Goal: Find specific page/section: Find specific page/section

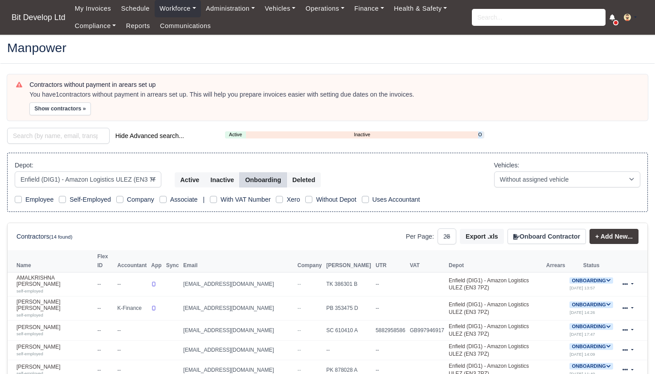
select select "2"
select select "25"
click at [481, 133] on link "Onboarding" at bounding box center [480, 135] width 4 height 8
click at [492, 16] on input "search" at bounding box center [539, 17] width 134 height 17
type input "zing"
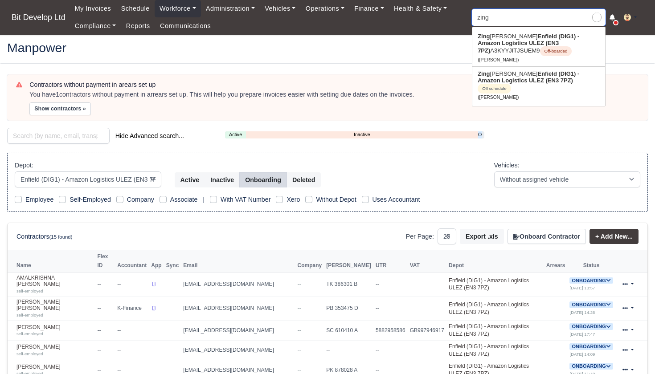
type input "zing Pedro"
click at [540, 47] on span "Off-boarded" at bounding box center [556, 51] width 32 height 10
type input "Zing [PERSON_NAME]"
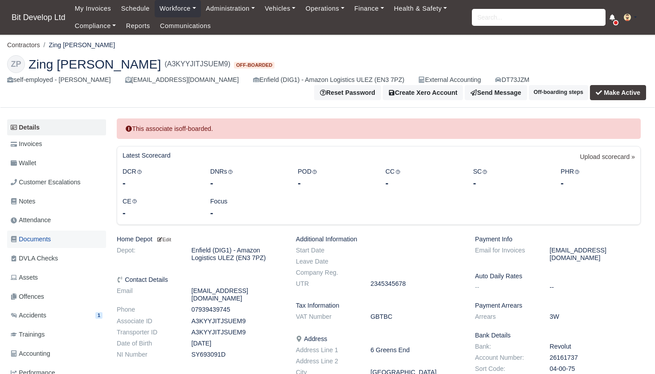
click at [42, 236] on span "Documents" at bounding box center [31, 239] width 40 height 10
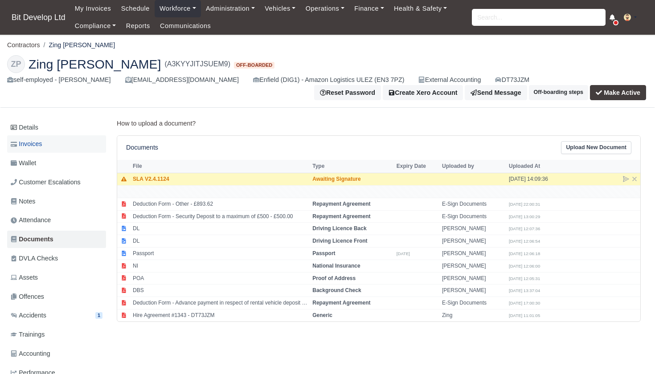
click at [42, 141] on span "Invoices" at bounding box center [26, 144] width 31 height 10
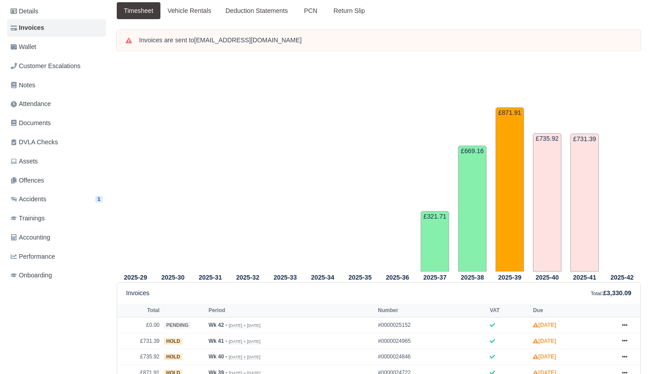
scroll to position [57, 0]
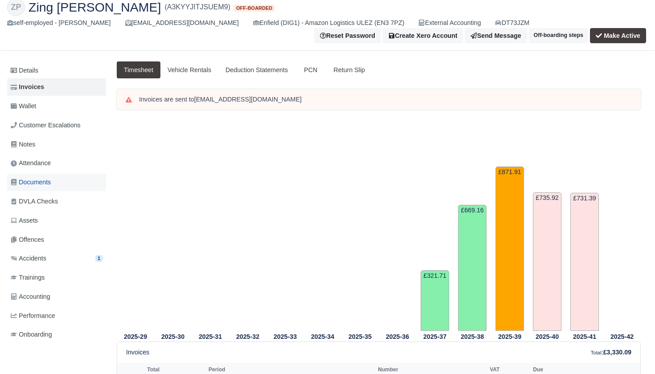
click at [36, 179] on span "Documents" at bounding box center [31, 182] width 40 height 10
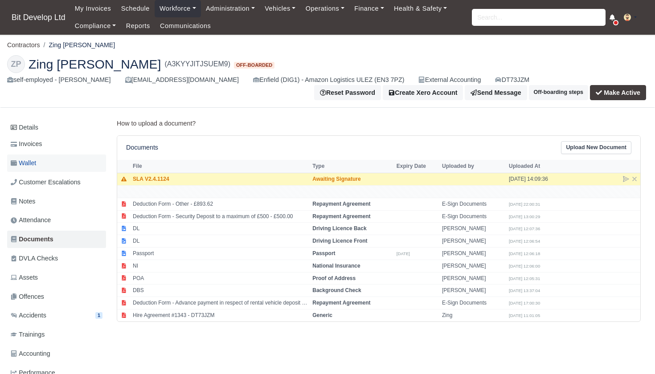
click at [39, 162] on link "Wallet" at bounding box center [56, 163] width 99 height 17
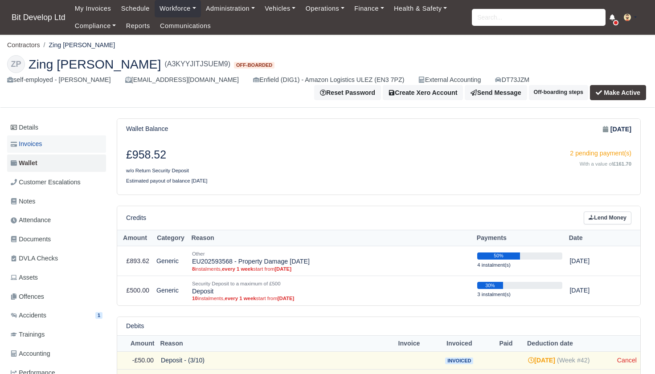
click at [39, 145] on span "Invoices" at bounding box center [26, 144] width 31 height 10
